Goal: Browse casually: Explore the website without a specific task or goal

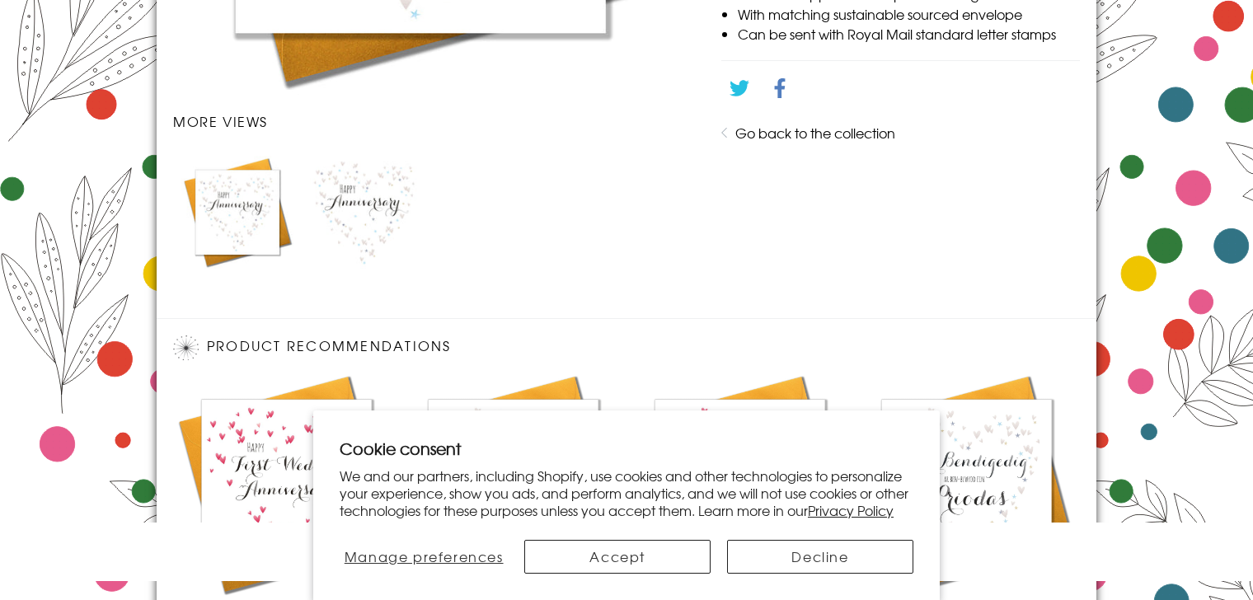
scroll to position [1100, 0]
